Goal: Information Seeking & Learning: Learn about a topic

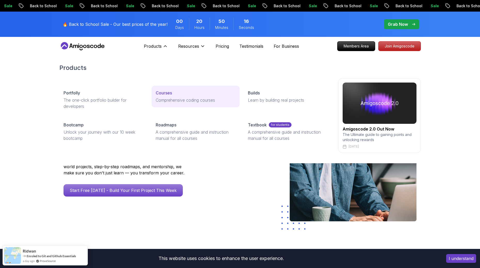
click at [164, 93] on p "Courses" at bounding box center [164, 93] width 16 height 6
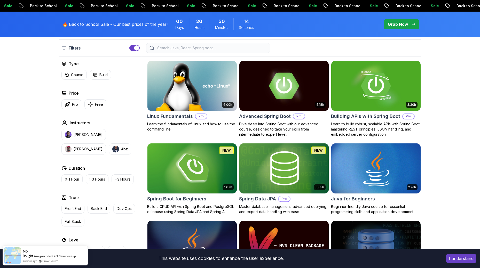
scroll to position [129, 0]
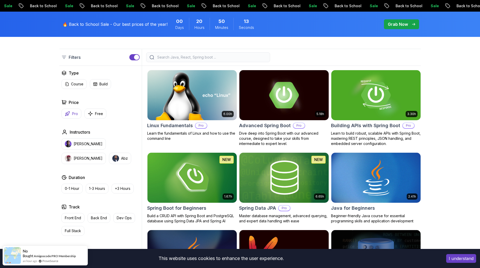
click at [72, 110] on button "Pro" at bounding box center [71, 114] width 20 height 10
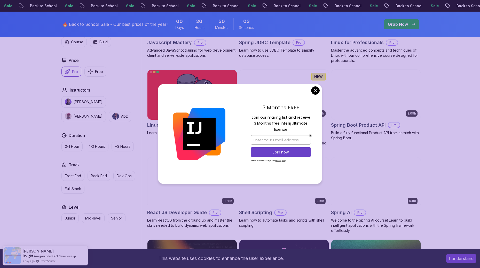
scroll to position [1008, 0]
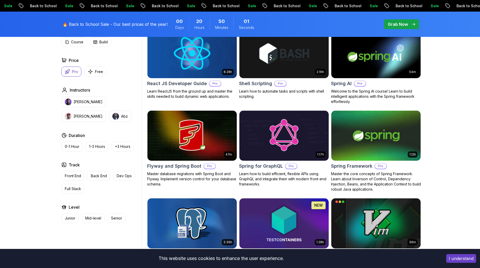
click at [318, 89] on body "Sale Back to School Sale Back to School Sale Back to School Sale Back to School…" at bounding box center [240, 182] width 480 height 2381
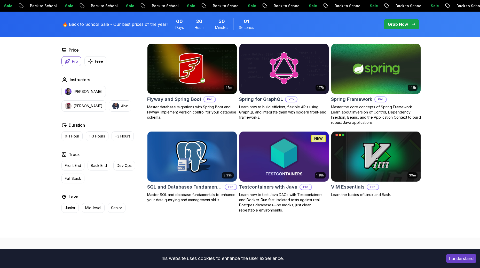
scroll to position [1137, 0]
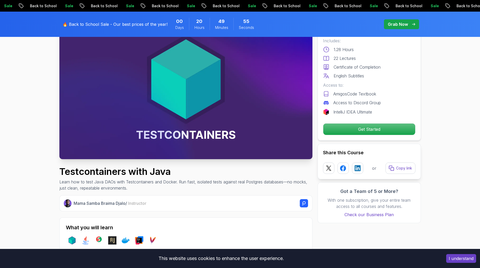
scroll to position [103, 0]
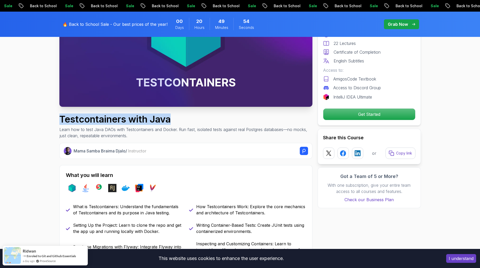
drag, startPoint x: 79, startPoint y: 121, endPoint x: 186, endPoint y: 121, distance: 106.5
copy h1 "Testcontainers with Java"
